Goal: Task Accomplishment & Management: Use online tool/utility

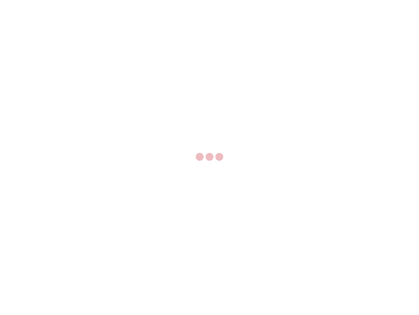
select select "US"
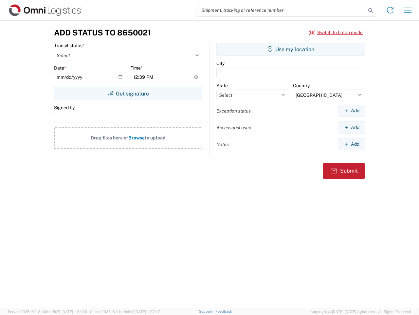
click at [282, 10] on input "search" at bounding box center [282, 10] width 170 height 12
click at [371, 10] on icon at bounding box center [370, 10] width 9 height 9
click at [391, 10] on icon at bounding box center [390, 10] width 10 height 10
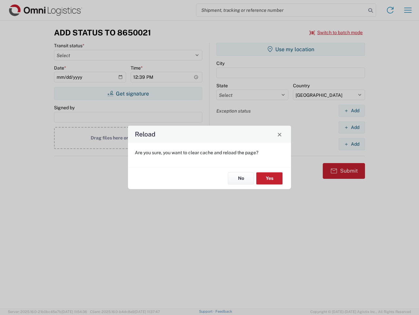
click at [408, 10] on div "Reload Are you sure, you want to clear cache and reload the page? No Yes" at bounding box center [209, 157] width 419 height 315
click at [337, 32] on div "Reload Are you sure, you want to clear cache and reload the page? No Yes" at bounding box center [209, 157] width 419 height 315
click at [128, 93] on div "Reload Are you sure, you want to clear cache and reload the page? No Yes" at bounding box center [209, 157] width 419 height 315
click at [291, 49] on div "Reload Are you sure, you want to clear cache and reload the page? No Yes" at bounding box center [209, 157] width 419 height 315
click at [352, 110] on div "Reload Are you sure, you want to clear cache and reload the page? No Yes" at bounding box center [209, 157] width 419 height 315
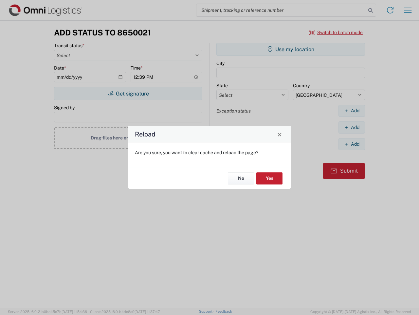
click at [352, 127] on div "Reload Are you sure, you want to clear cache and reload the page? No Yes" at bounding box center [209, 157] width 419 height 315
click at [352, 144] on div "Reload Are you sure, you want to clear cache and reload the page? No Yes" at bounding box center [209, 157] width 419 height 315
